Goal: Check status: Check status

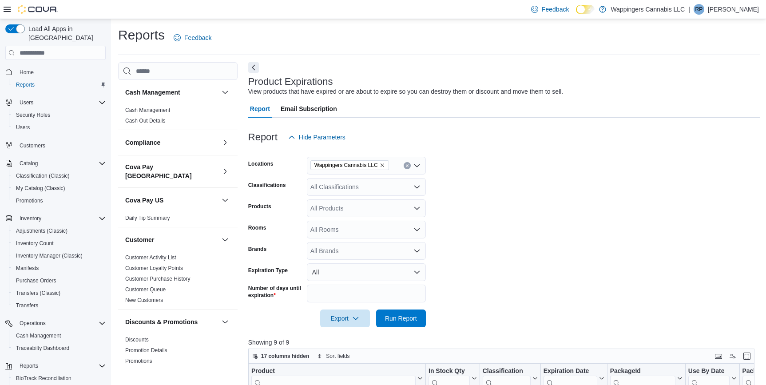
scroll to position [279, 0]
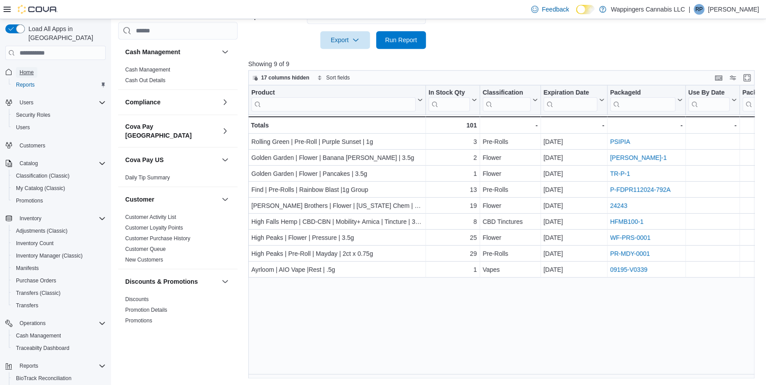
click at [20, 69] on span "Home" at bounding box center [27, 72] width 14 height 7
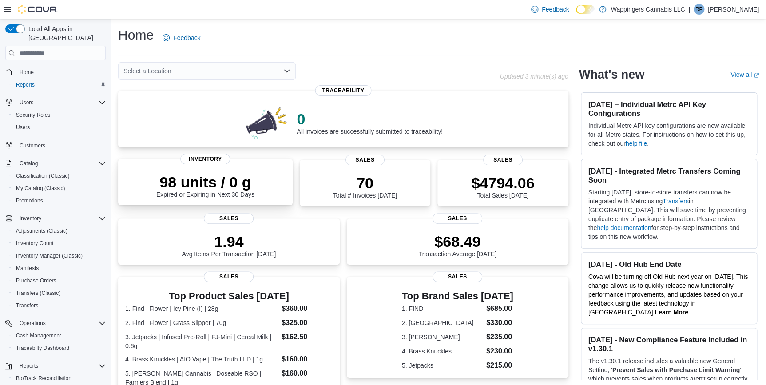
click at [206, 195] on div "98 units / 0 g Expired or Expiring in Next 30 Days" at bounding box center [205, 185] width 98 height 25
